Goal: Navigation & Orientation: Find specific page/section

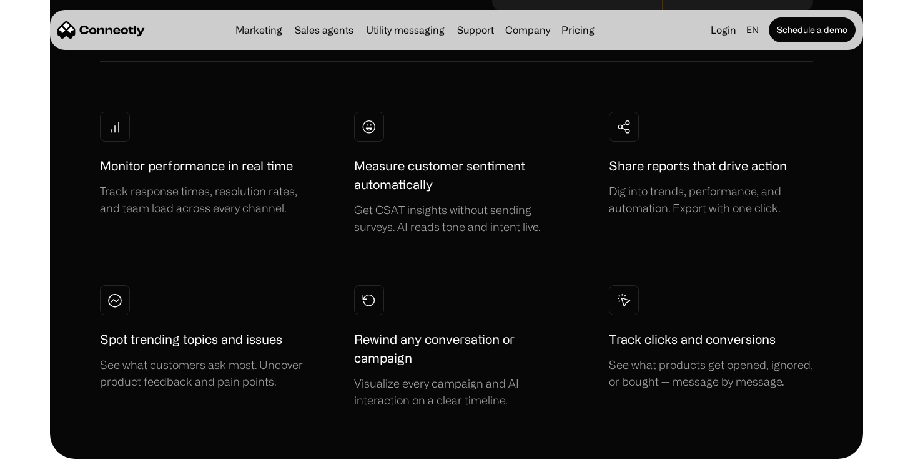
scroll to position [3360, 0]
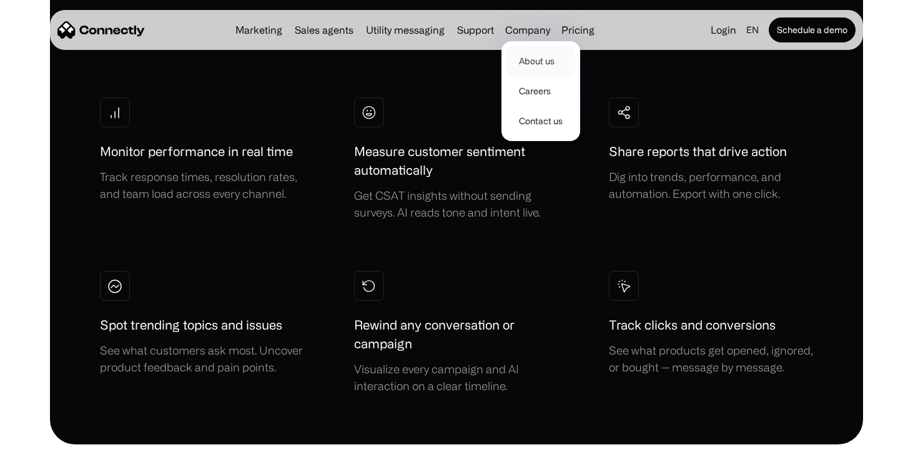
click at [535, 59] on link "About us" at bounding box center [541, 61] width 69 height 30
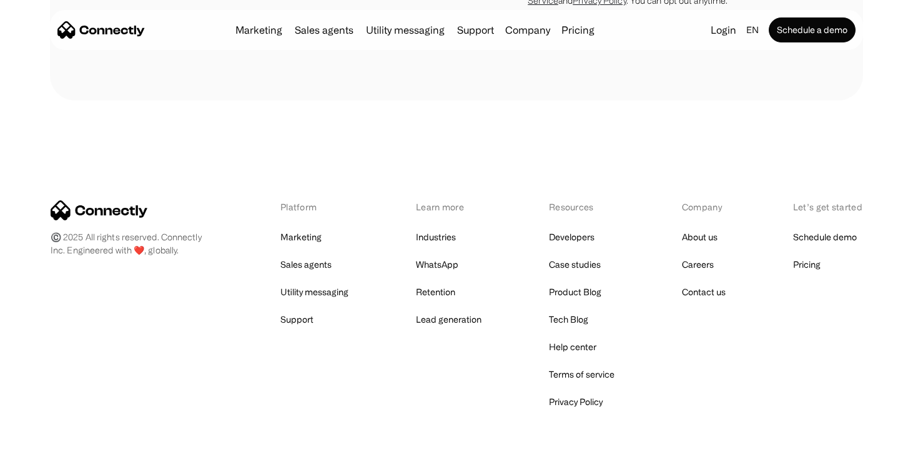
scroll to position [1922, 0]
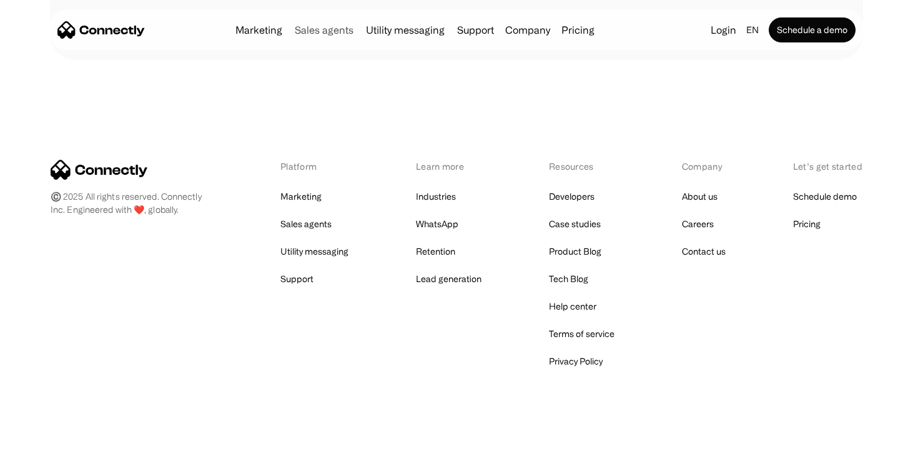
click at [335, 32] on link "Sales agents" at bounding box center [324, 30] width 69 height 10
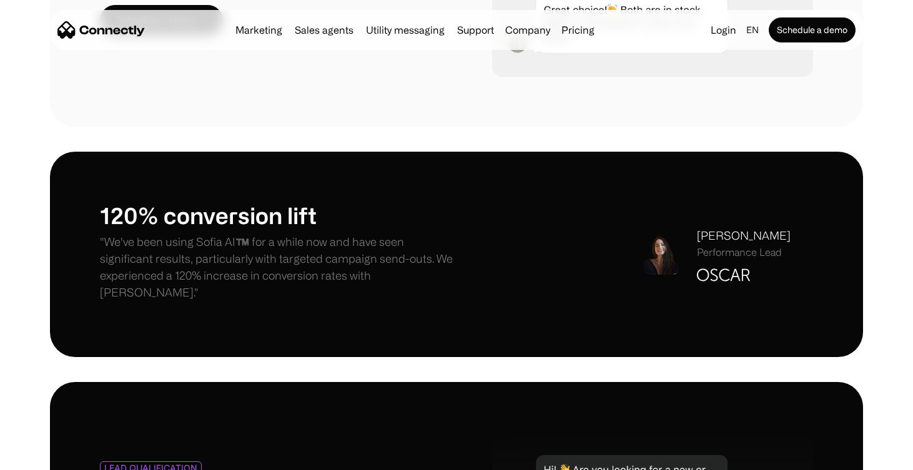
scroll to position [863, 0]
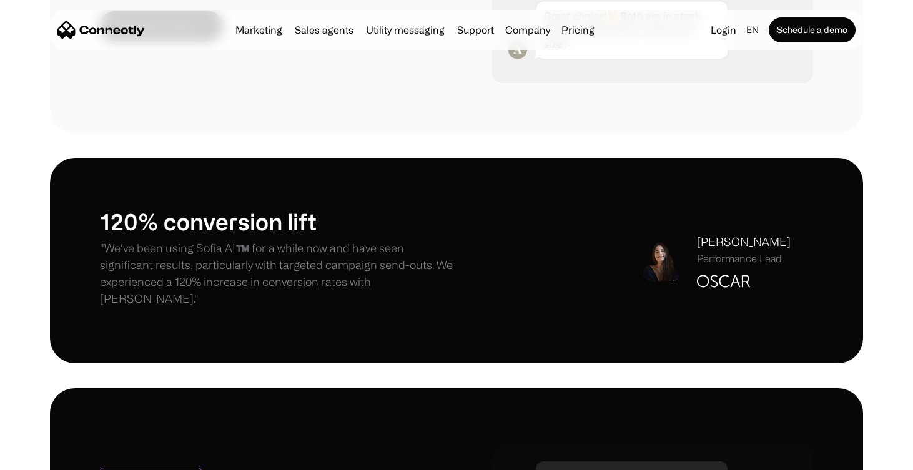
click at [142, 36] on img "home" at bounding box center [100, 29] width 87 height 17
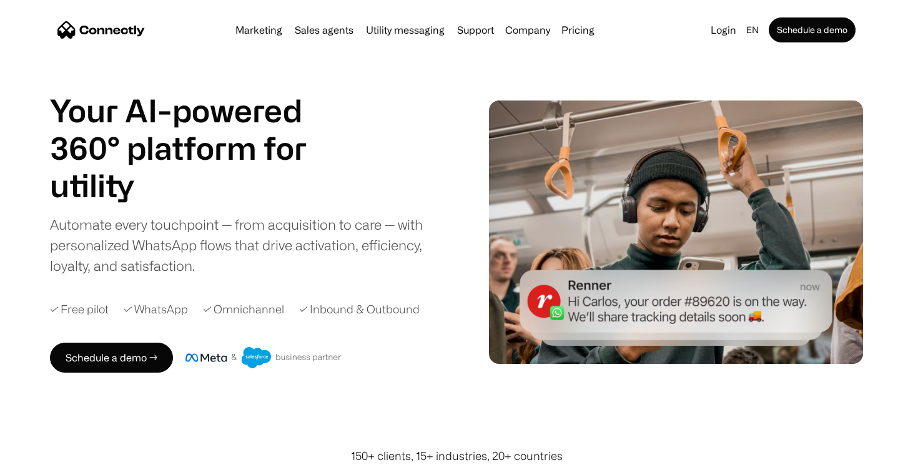
scroll to position [1, 0]
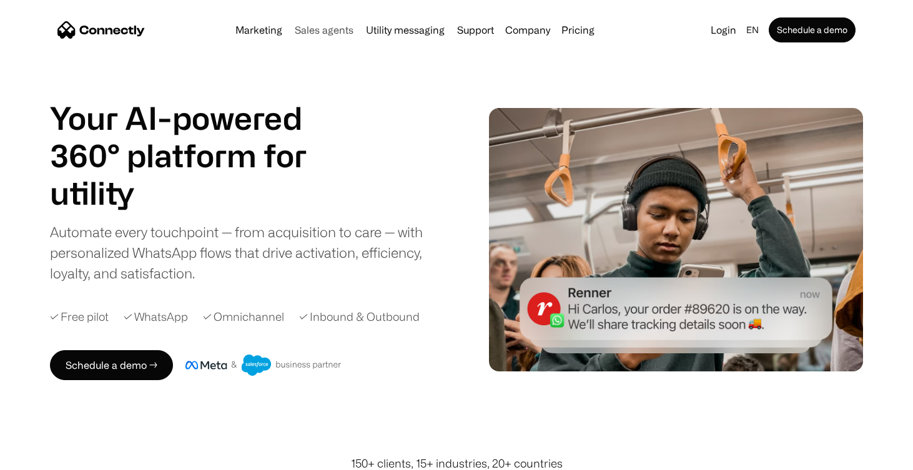
click at [317, 30] on link "Sales agents" at bounding box center [324, 30] width 69 height 10
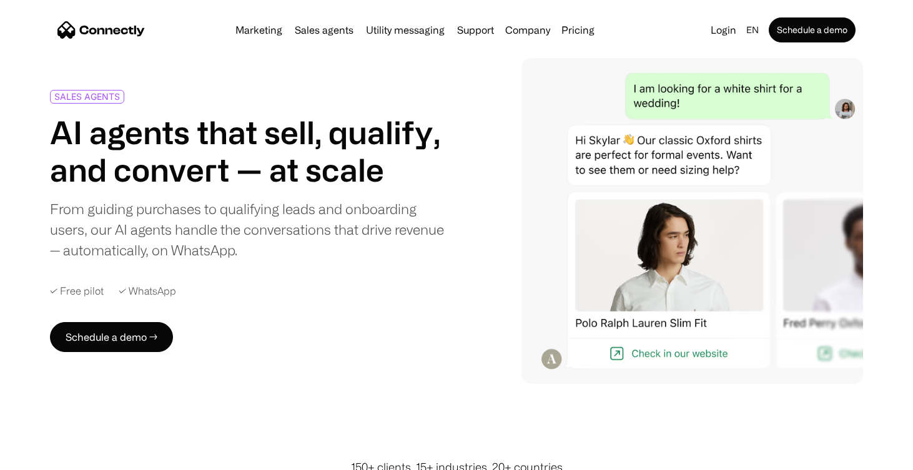
scroll to position [48, 0]
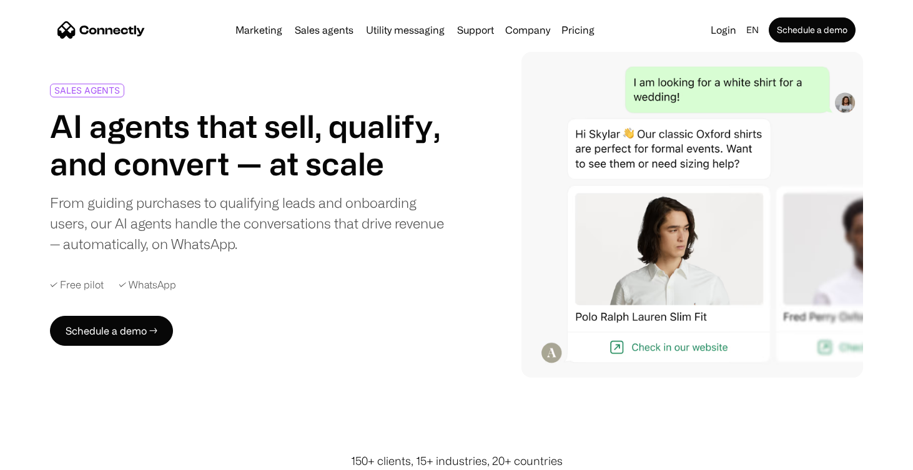
click at [676, 254] on img at bounding box center [693, 215] width 342 height 326
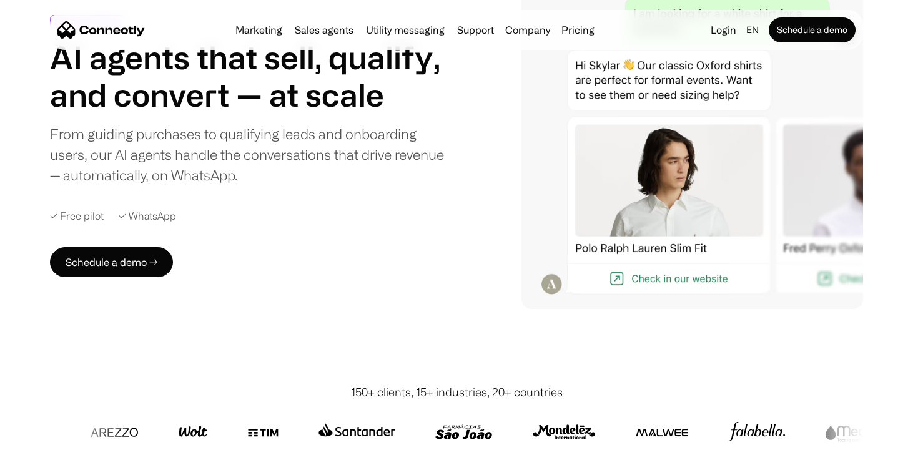
scroll to position [123, 0]
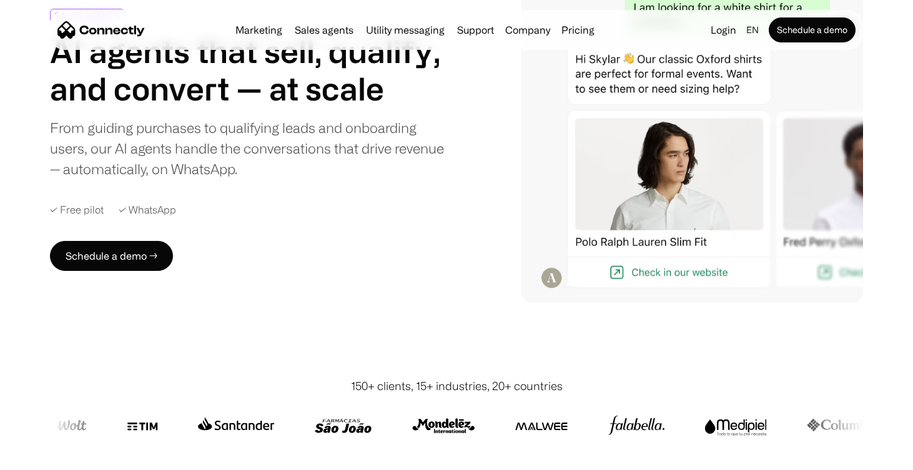
click at [356, 430] on img at bounding box center [343, 426] width 57 height 30
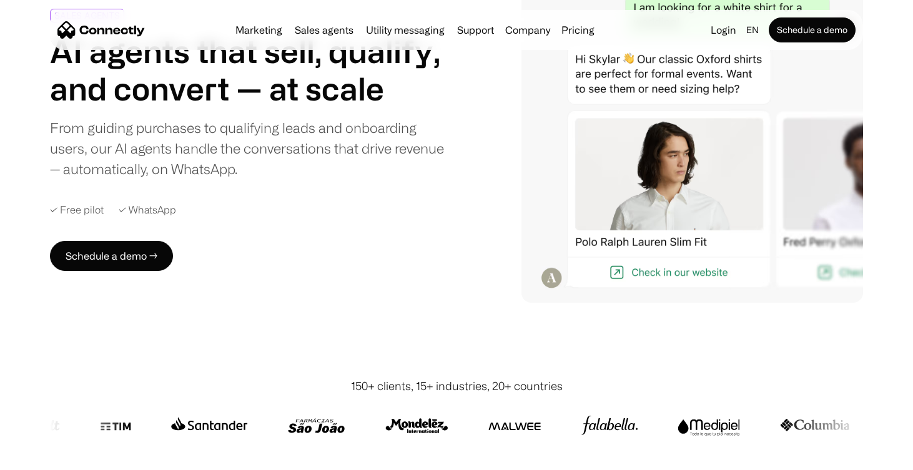
click at [412, 425] on img at bounding box center [416, 426] width 63 height 30
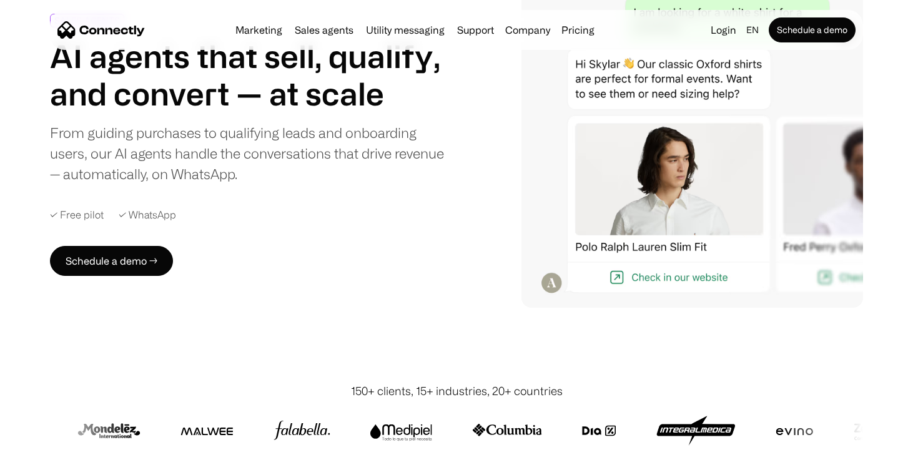
scroll to position [89, 0]
